Goal: Transaction & Acquisition: Download file/media

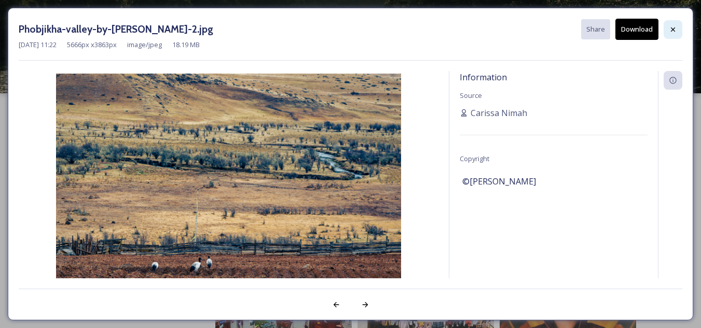
scroll to position [1259, 0]
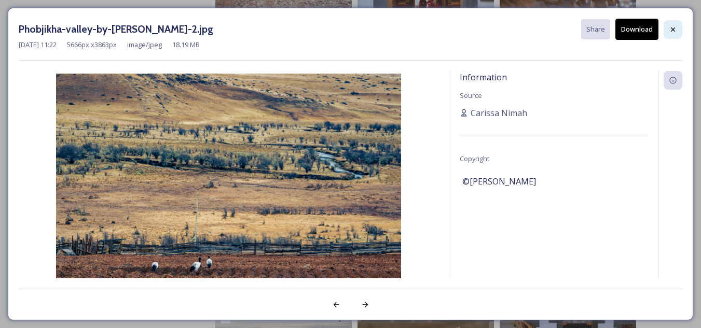
click at [672, 27] on icon at bounding box center [673, 29] width 8 height 8
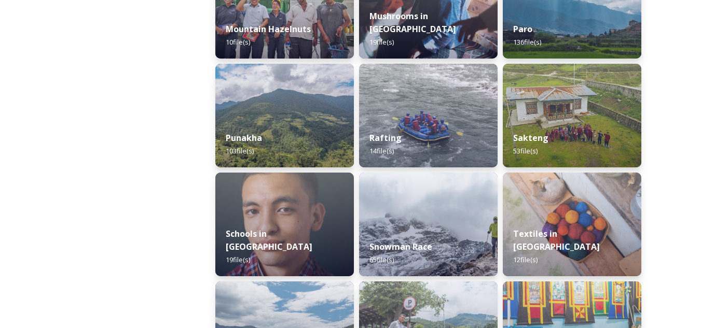
scroll to position [870, 0]
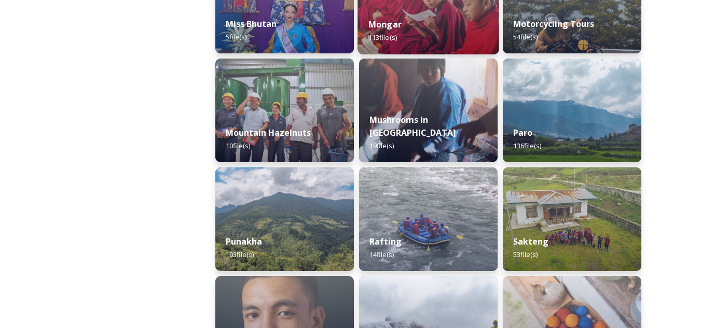
click at [434, 45] on div "[PERSON_NAME] 113 file(s)" at bounding box center [427, 30] width 141 height 47
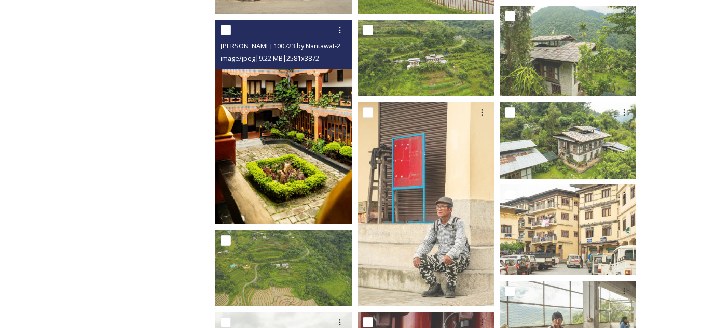
scroll to position [311, 0]
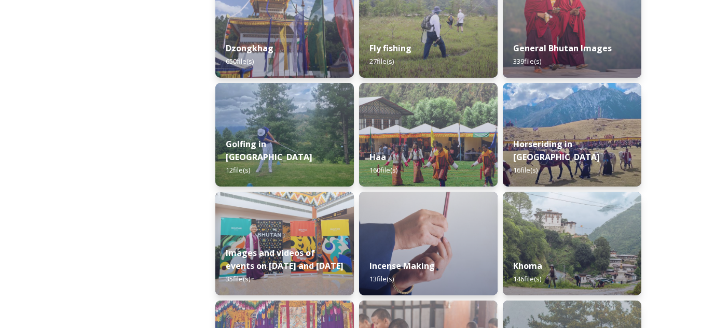
scroll to position [623, 0]
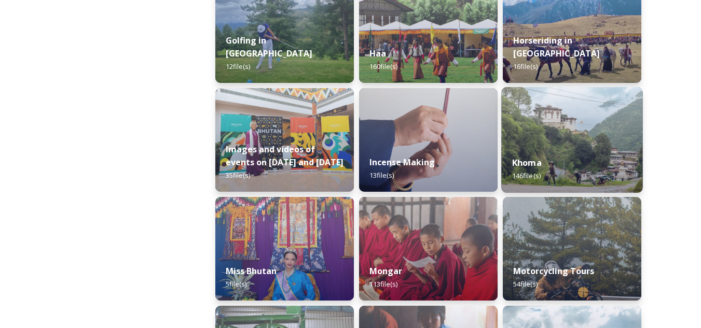
click at [561, 163] on div "Khoma 146 file(s)" at bounding box center [571, 169] width 141 height 47
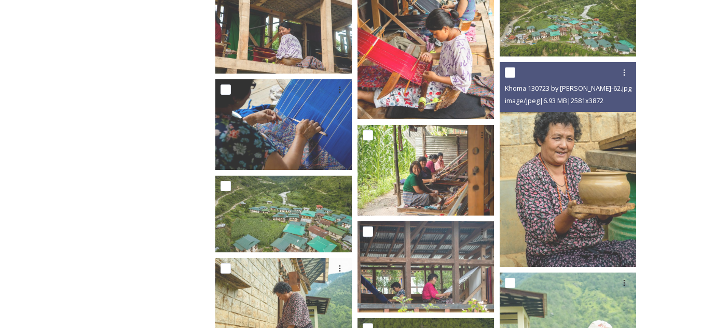
scroll to position [1193, 0]
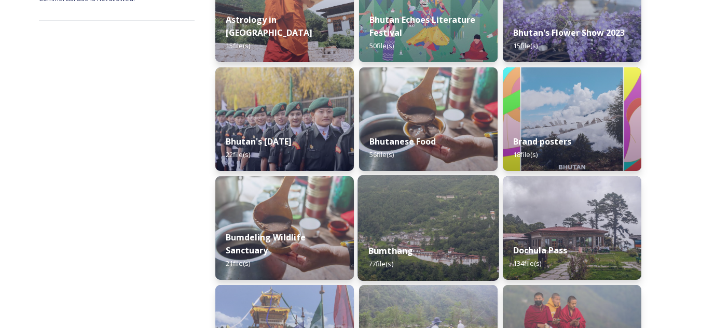
scroll to position [311, 0]
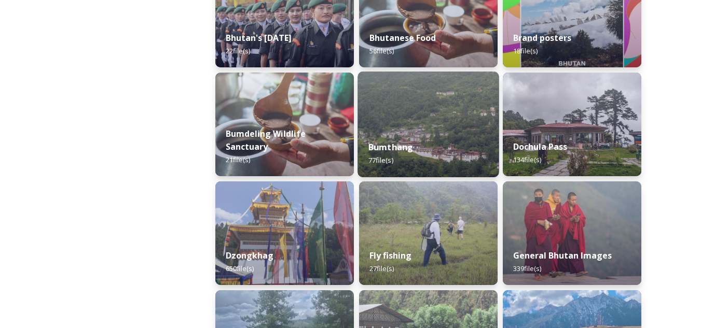
click at [426, 140] on div "Bumthang 77 file(s)" at bounding box center [427, 153] width 141 height 47
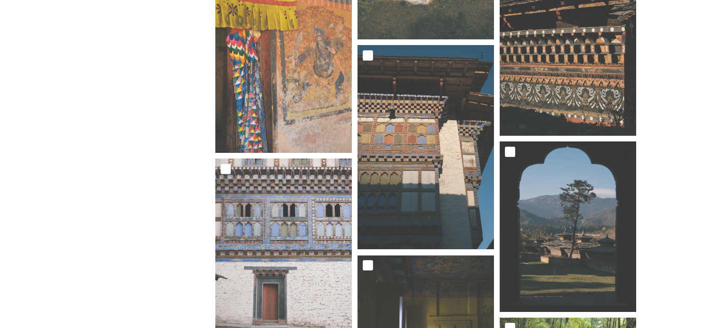
scroll to position [882, 0]
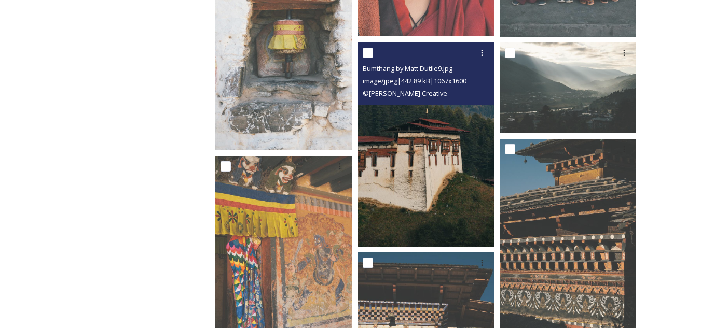
click at [459, 167] on img at bounding box center [425, 145] width 136 height 204
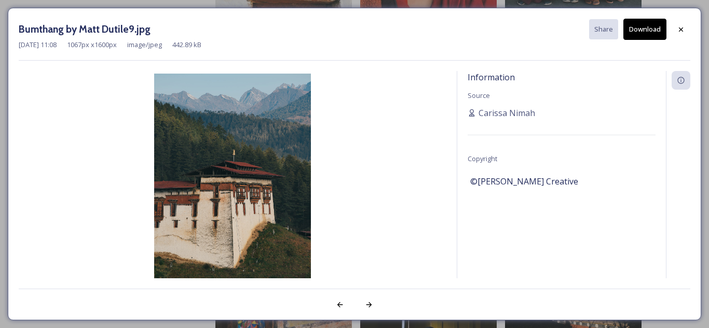
click at [649, 27] on button "Download" at bounding box center [644, 29] width 43 height 21
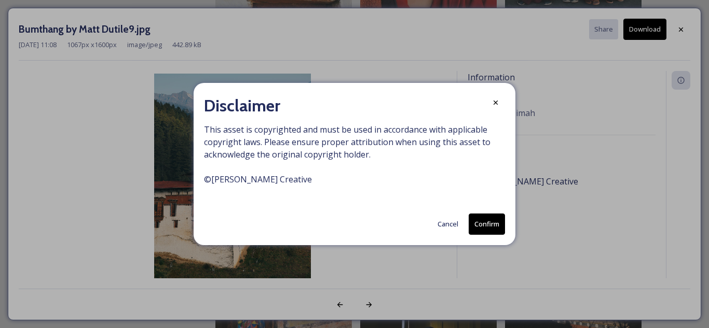
click at [477, 228] on button "Confirm" at bounding box center [486, 224] width 36 height 21
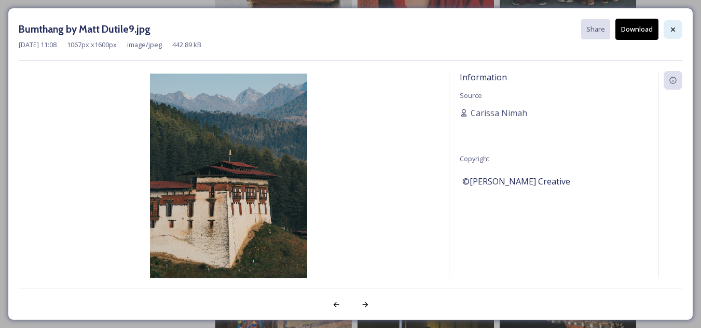
click at [677, 27] on div at bounding box center [673, 29] width 19 height 19
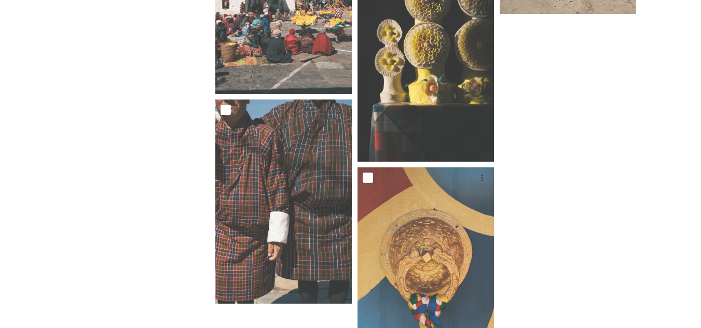
scroll to position [3995, 0]
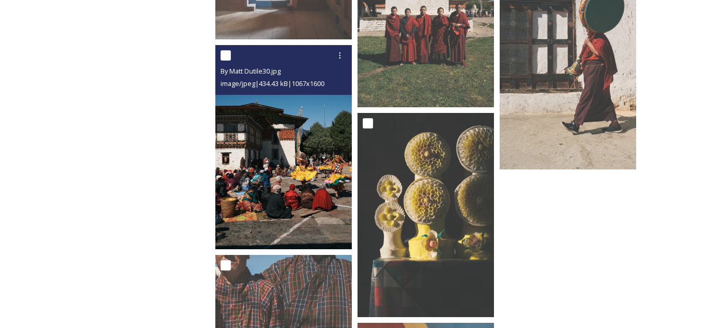
click at [279, 155] on img at bounding box center [283, 147] width 136 height 204
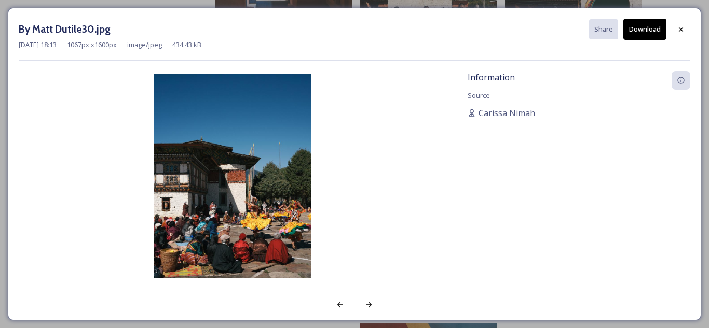
click at [640, 30] on button "Download" at bounding box center [644, 29] width 43 height 21
drag, startPoint x: 395, startPoint y: 104, endPoint x: 402, endPoint y: 101, distance: 7.4
click at [395, 104] on img at bounding box center [232, 191] width 427 height 235
click at [682, 34] on div at bounding box center [680, 29] width 19 height 19
